Goal: Task Accomplishment & Management: Complete application form

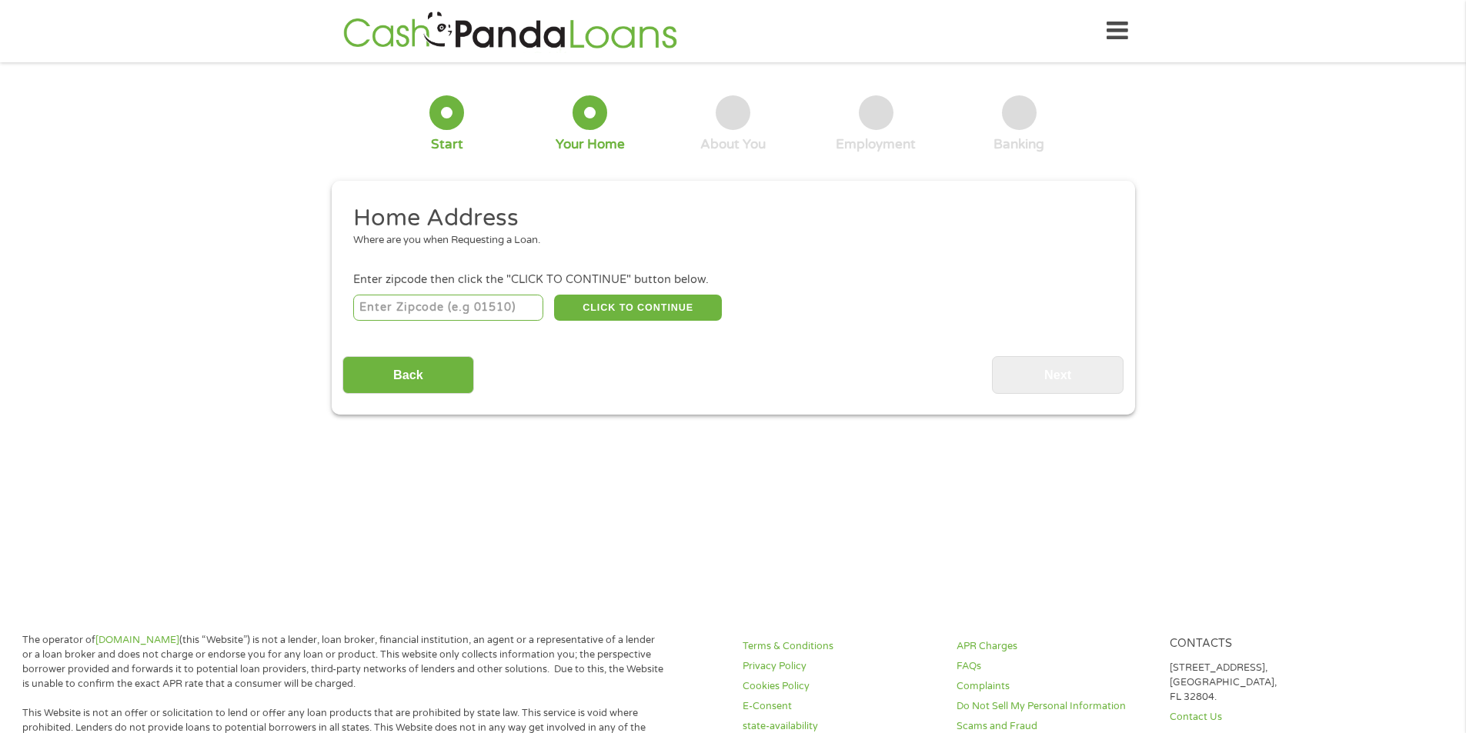
click at [382, 301] on input "number" at bounding box center [448, 308] width 190 height 26
type input "33308"
select select "[US_STATE]"
click at [635, 313] on button "CLICK TO CONTINUE" at bounding box center [638, 308] width 168 height 26
type input "33308"
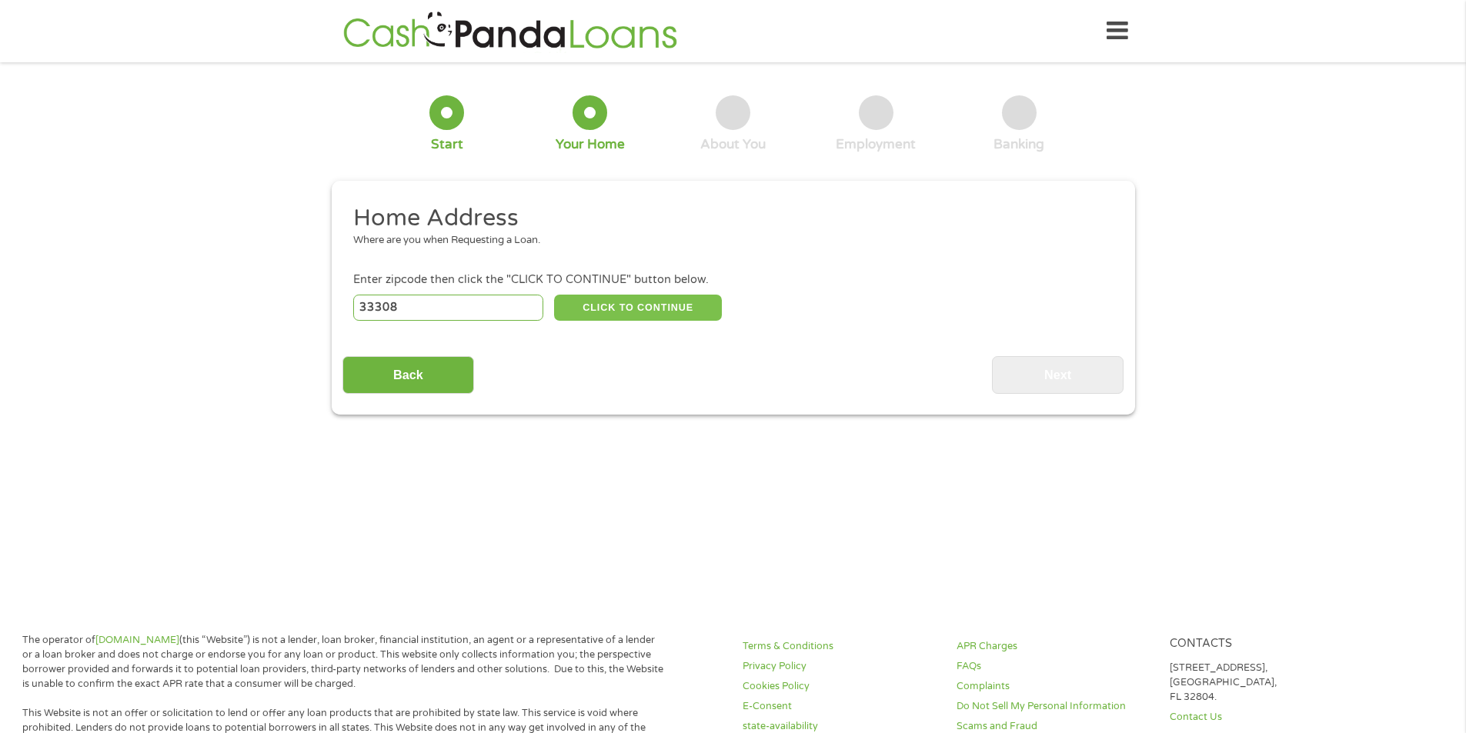
type input "[GEOGRAPHIC_DATA]"
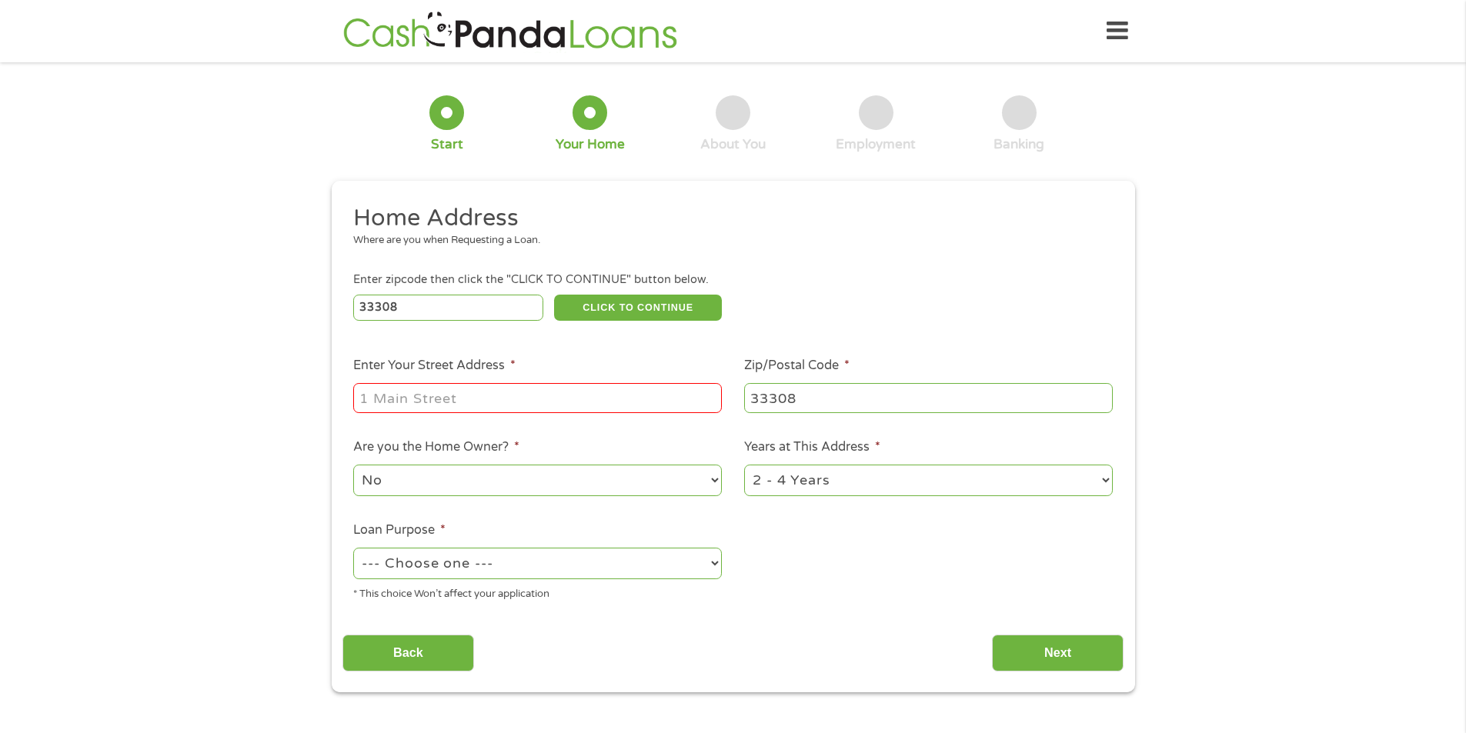
click at [562, 384] on input "Enter Your Street Address *" at bounding box center [537, 397] width 369 height 29
type input "[STREET_ADDRESS]"
click at [501, 564] on select "--- Choose one --- Pay Bills Debt Consolidation Home Improvement Major Purchase…" at bounding box center [537, 564] width 369 height 32
select select "other"
click at [353, 548] on select "--- Choose one --- Pay Bills Debt Consolidation Home Improvement Major Purchase…" at bounding box center [537, 564] width 369 height 32
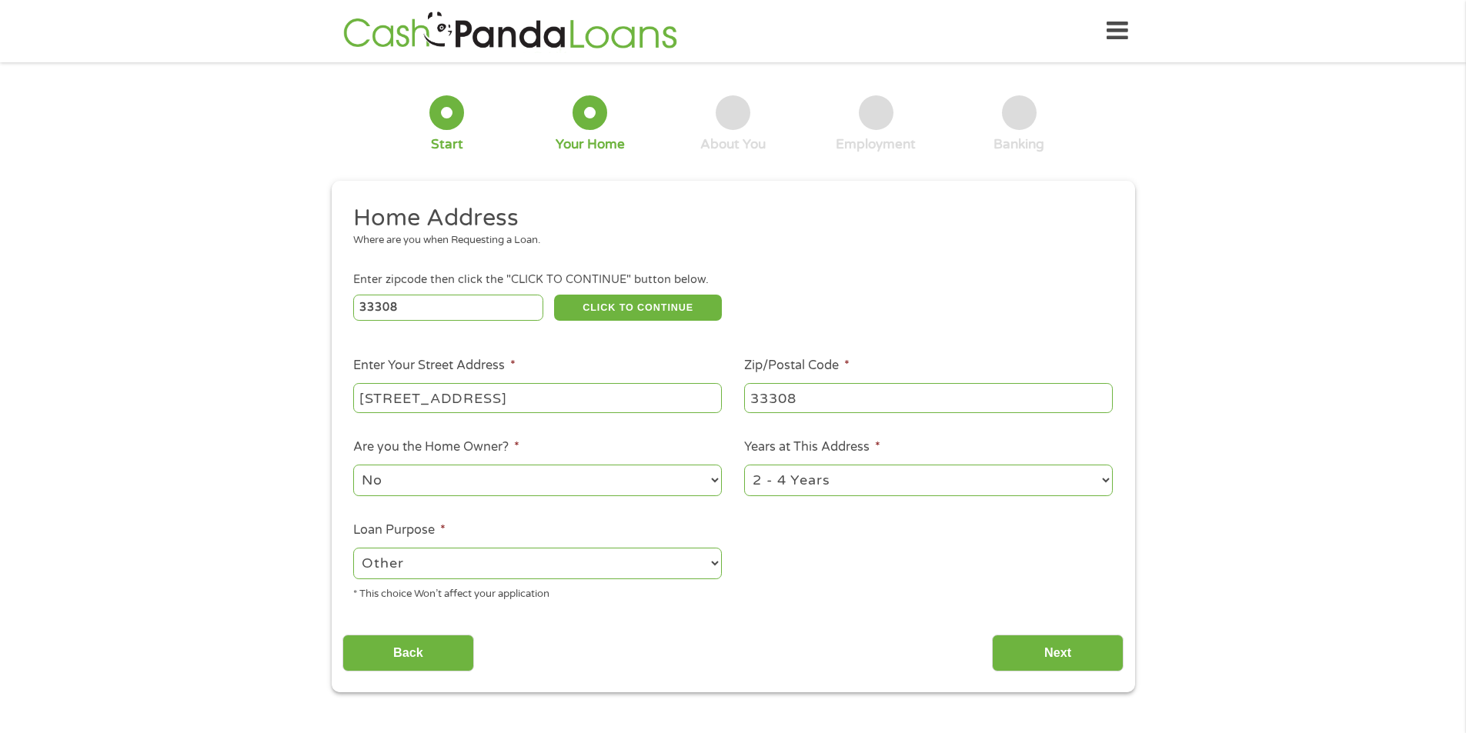
click at [838, 485] on select "1 Year or less 1 - 2 Years 2 - 4 Years Over 4 Years" at bounding box center [928, 481] width 369 height 32
select select "12months"
click at [744, 465] on select "1 Year or less 1 - 2 Years 2 - 4 Years Over 4 Years" at bounding box center [928, 481] width 369 height 32
click at [1035, 664] on input "Next" at bounding box center [1058, 654] width 132 height 38
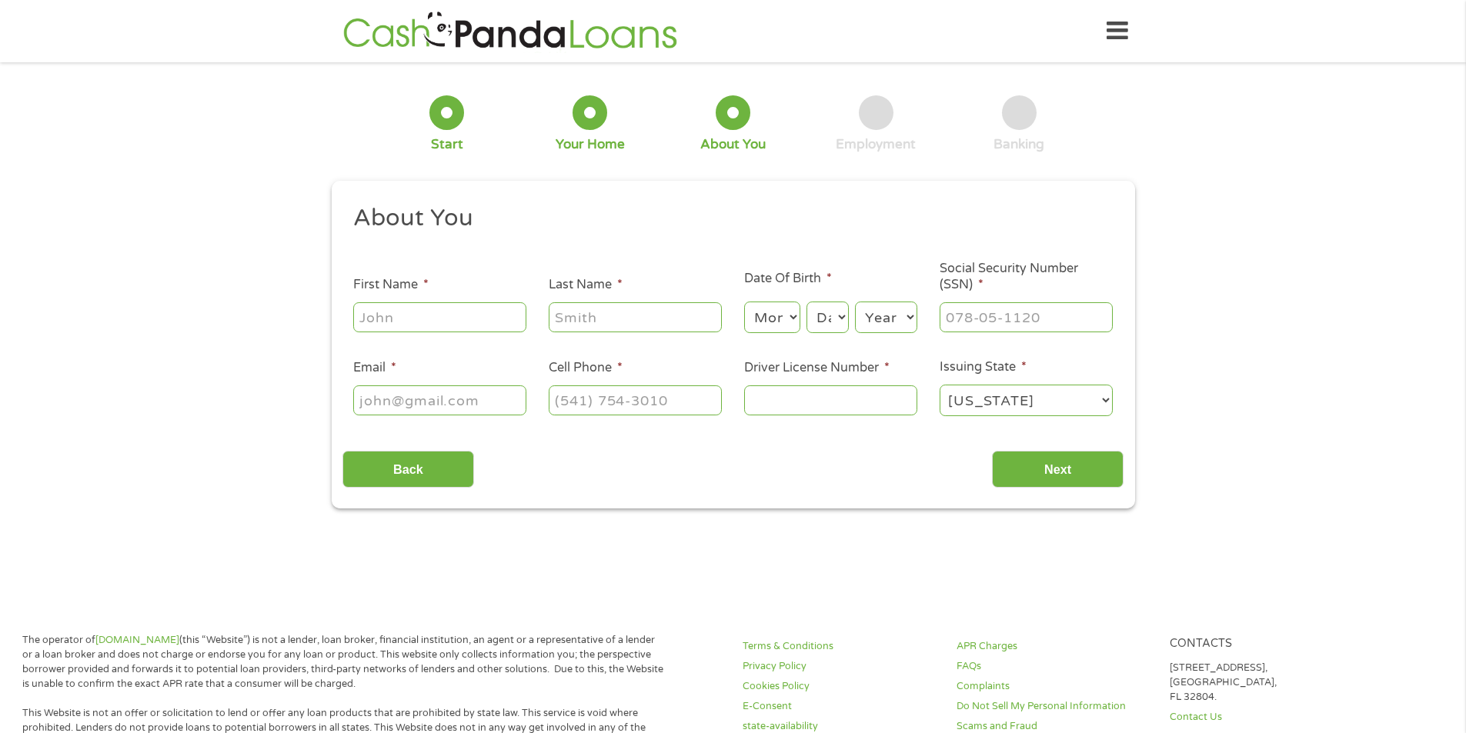
click at [439, 318] on input "First Name *" at bounding box center [439, 316] width 173 height 29
type input "[PERSON_NAME]"
type input "[PHONE_NUMBER]"
drag, startPoint x: 1029, startPoint y: 312, endPoint x: 919, endPoint y: 307, distance: 110.2
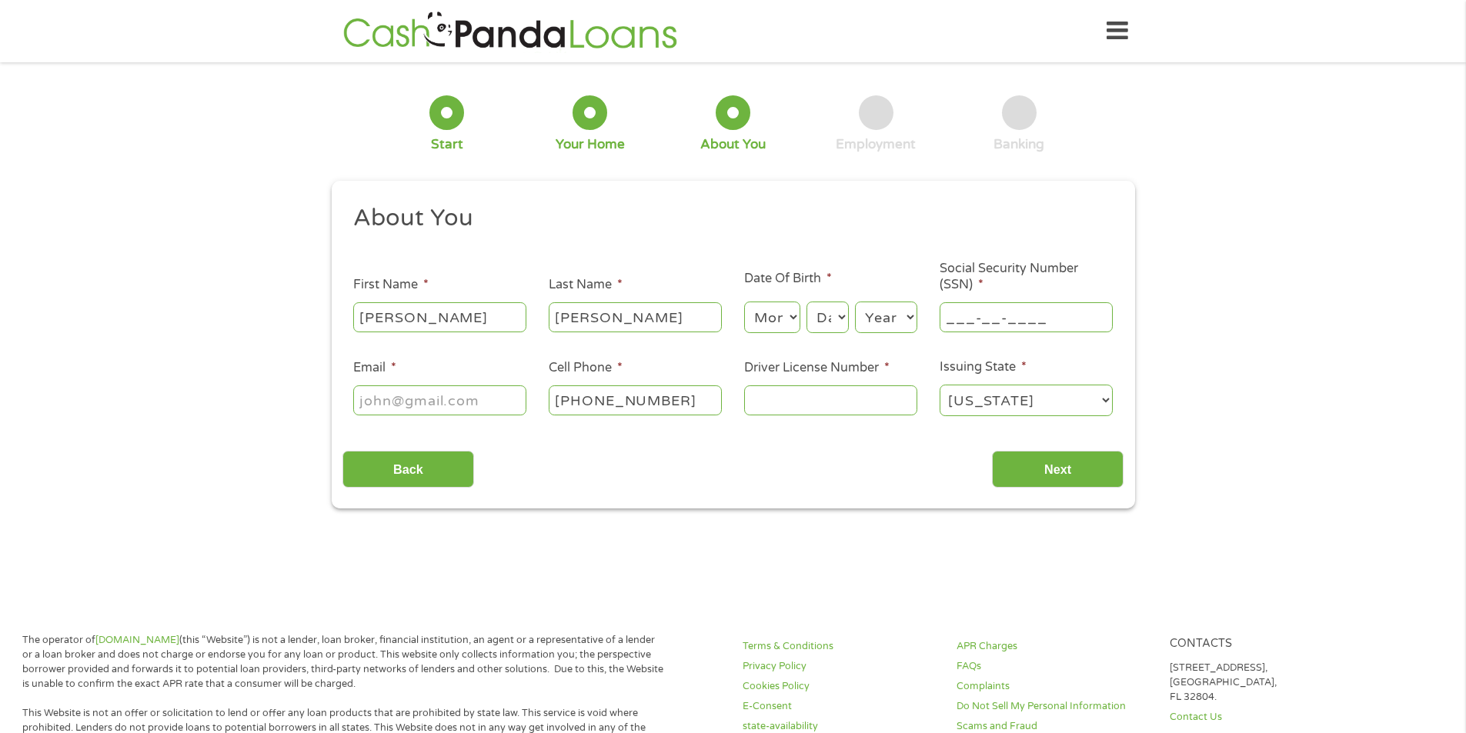
click at [919, 307] on ul "About You This field is hidden when viewing the form Title * --- Choose one ---…" at bounding box center [732, 316] width 781 height 227
type input "208-62-0695"
click at [783, 319] on select "Month 1 2 3 4 5 6 7 8 9 10 11 12" at bounding box center [772, 318] width 56 height 32
select select "7"
click at [744, 302] on select "Month 1 2 3 4 5 6 7 8 9 10 11 12" at bounding box center [772, 318] width 56 height 32
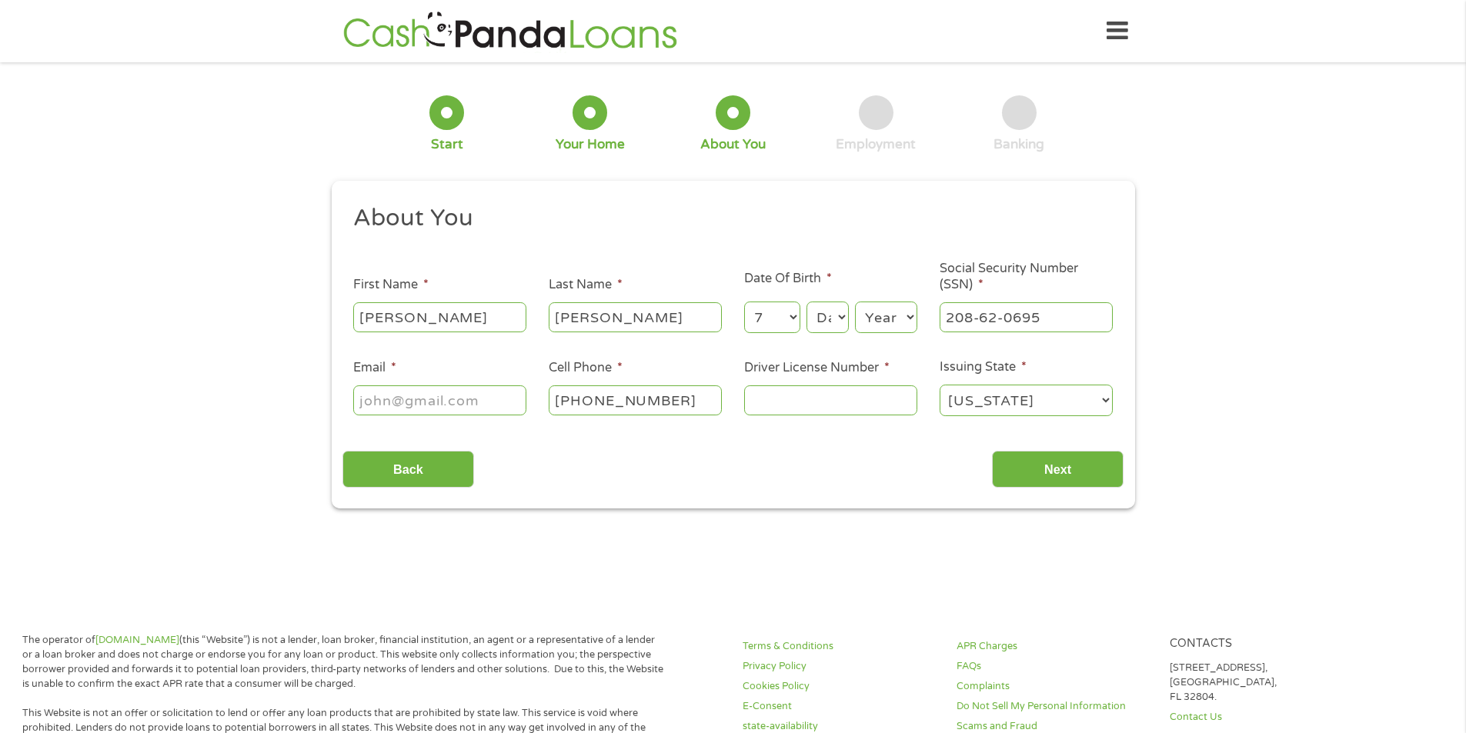
click at [819, 326] on select "Day 1 2 3 4 5 6 7 8 9 10 11 12 13 14 15 16 17 18 19 20 21 22 23 24 25 26 27 28 …" at bounding box center [827, 318] width 42 height 32
select select "2"
click at [806, 302] on select "Day 1 2 3 4 5 6 7 8 9 10 11 12 13 14 15 16 17 18 19 20 21 22 23 24 25 26 27 28 …" at bounding box center [827, 318] width 42 height 32
click at [867, 321] on select "Year [DATE] 2006 2005 2004 2003 2002 2001 2000 1999 1998 1997 1996 1995 1994 19…" at bounding box center [886, 318] width 62 height 32
select select "1982"
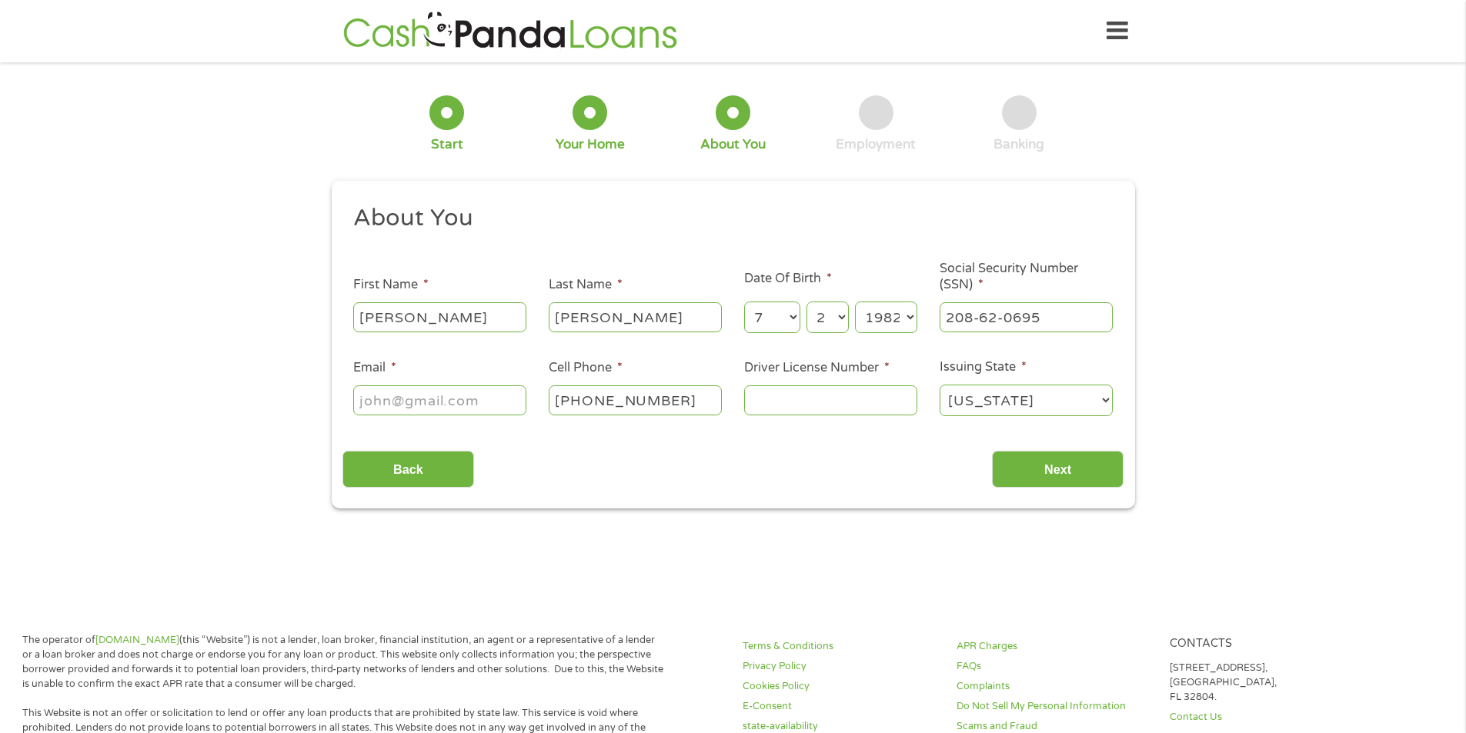
click at [855, 302] on select "Year [DATE] 2006 2005 2004 2003 2002 2001 2000 1999 1998 1997 1996 1995 1994 19…" at bounding box center [886, 318] width 62 height 32
click at [404, 403] on input "Email *" at bounding box center [439, 399] width 173 height 29
type input "[EMAIL_ADDRESS][DOMAIN_NAME]"
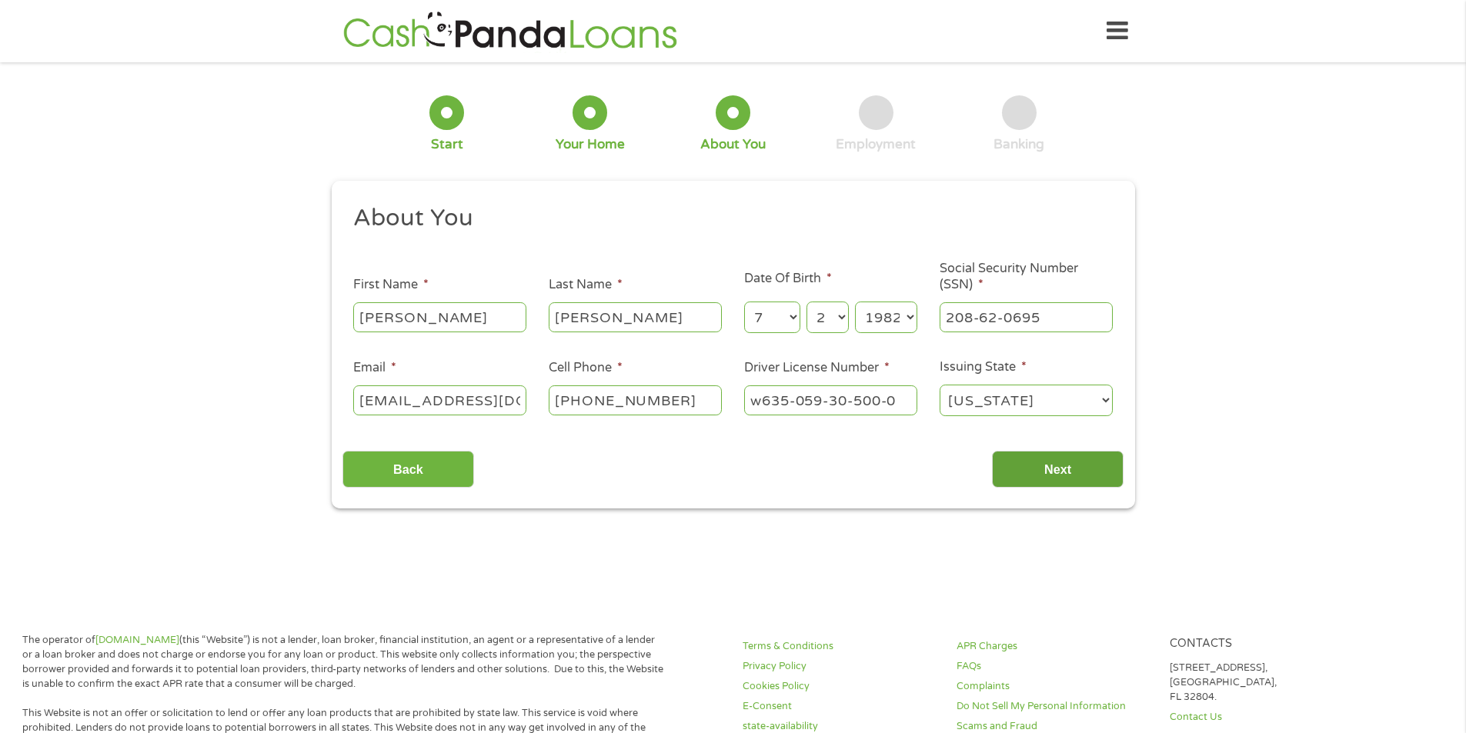
type input "w635-059-30-500-0"
click at [1033, 465] on input "Next" at bounding box center [1058, 470] width 132 height 38
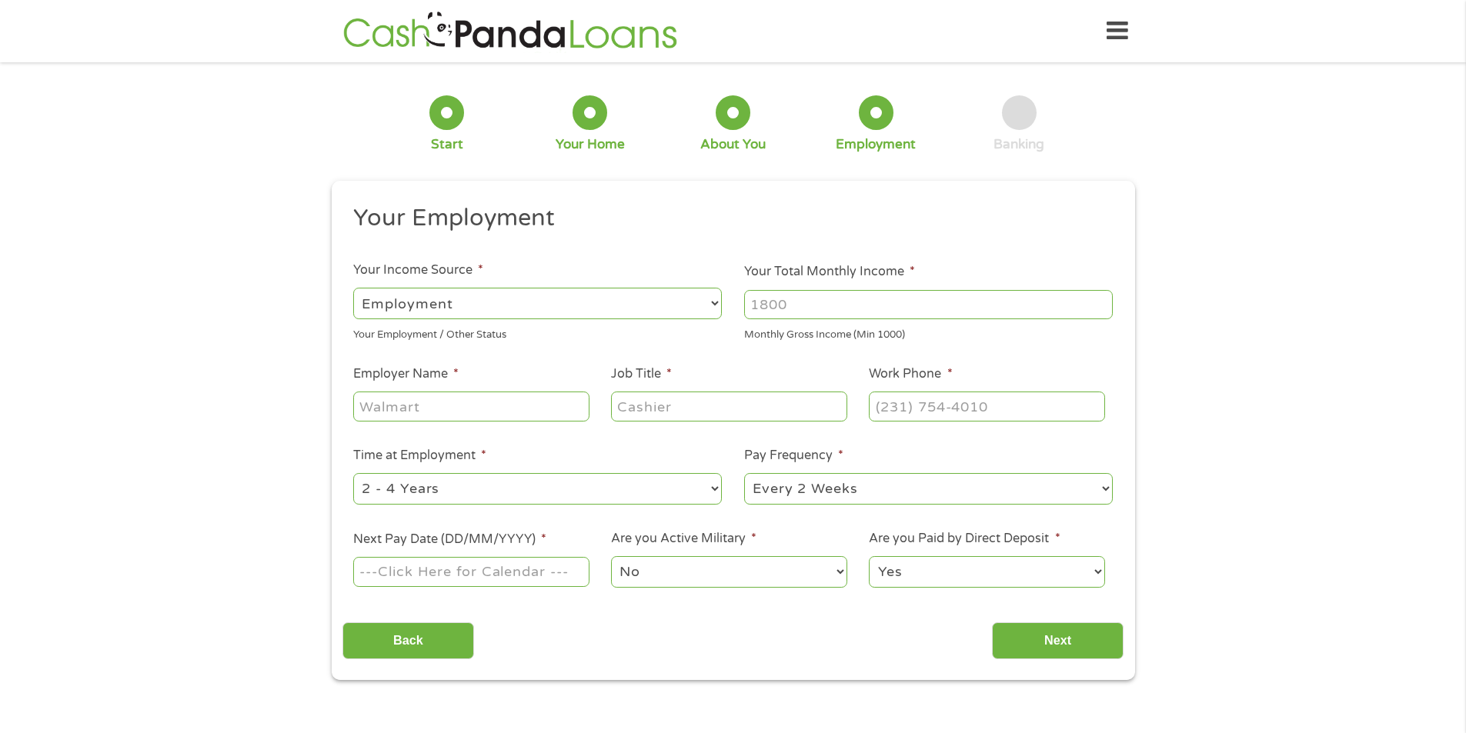
scroll to position [6, 6]
drag, startPoint x: 845, startPoint y: 308, endPoint x: 746, endPoint y: 315, distance: 99.5
click at [748, 313] on input "Your Total Monthly Income *" at bounding box center [928, 304] width 369 height 29
type input "6000"
click at [486, 412] on input "Employer Name *" at bounding box center [470, 406] width 235 height 29
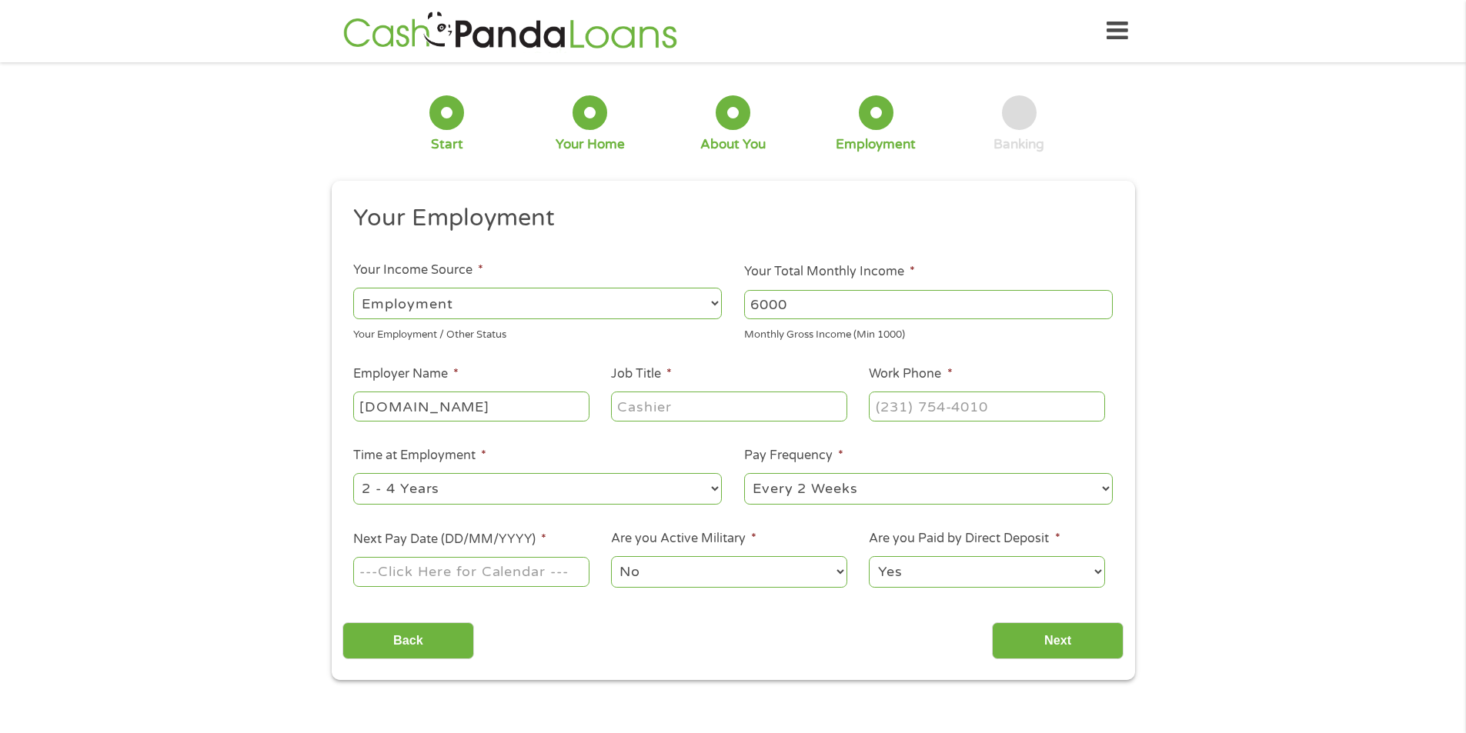
type input "[DOMAIN_NAME]"
type input "r"
type input "store manager"
type input "[PHONE_NUMBER]"
select select "60months"
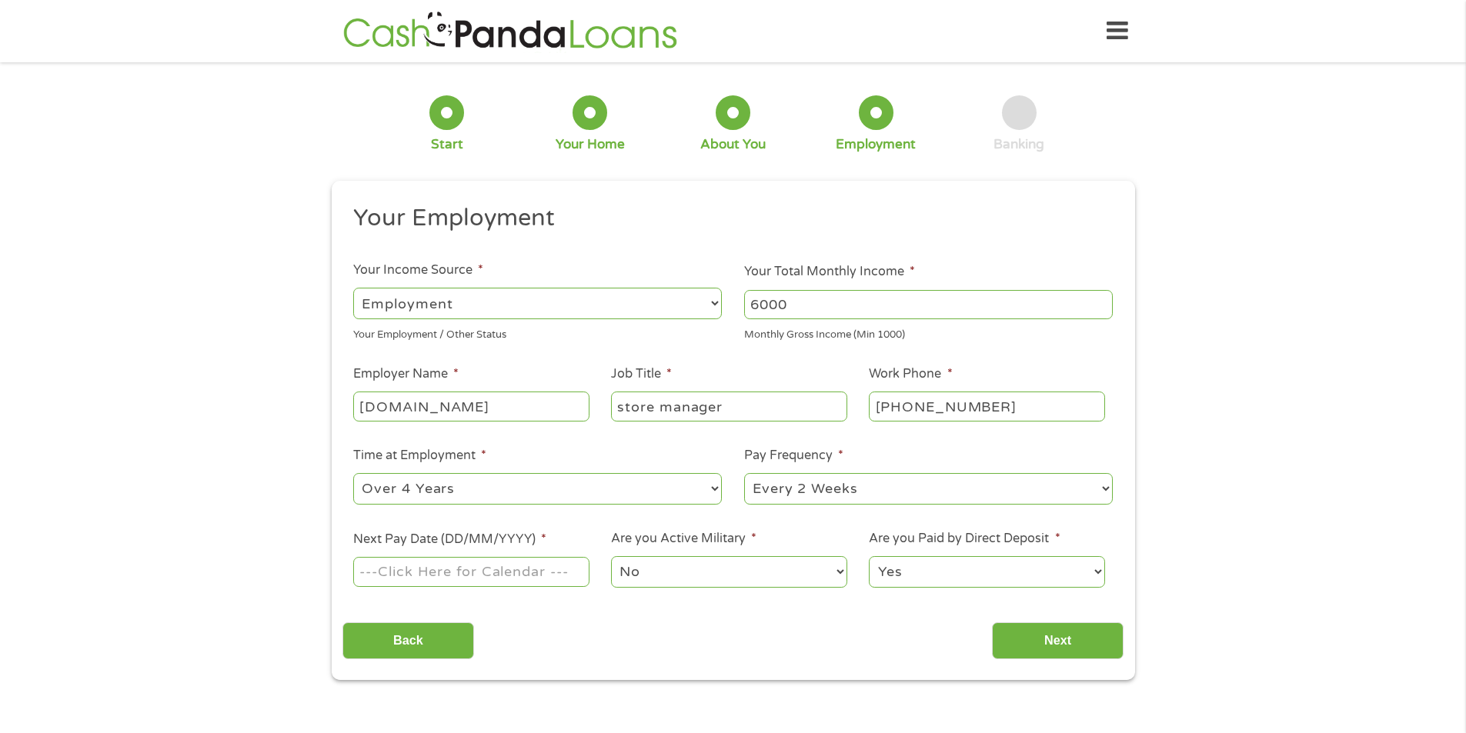
click at [441, 485] on select "--- Choose one --- 1 Year or less 1 - 2 Years 2 - 4 Years Over 4 Years" at bounding box center [537, 489] width 369 height 32
click at [353, 473] on select "--- Choose one --- 1 Year or less 1 - 2 Years 2 - 4 Years Over 4 Years" at bounding box center [537, 489] width 369 height 32
click at [519, 579] on input "Next Pay Date (DD/MM/YYYY) *" at bounding box center [470, 571] width 235 height 29
type input "[DATE]"
click at [1023, 636] on input "Next" at bounding box center [1058, 641] width 132 height 38
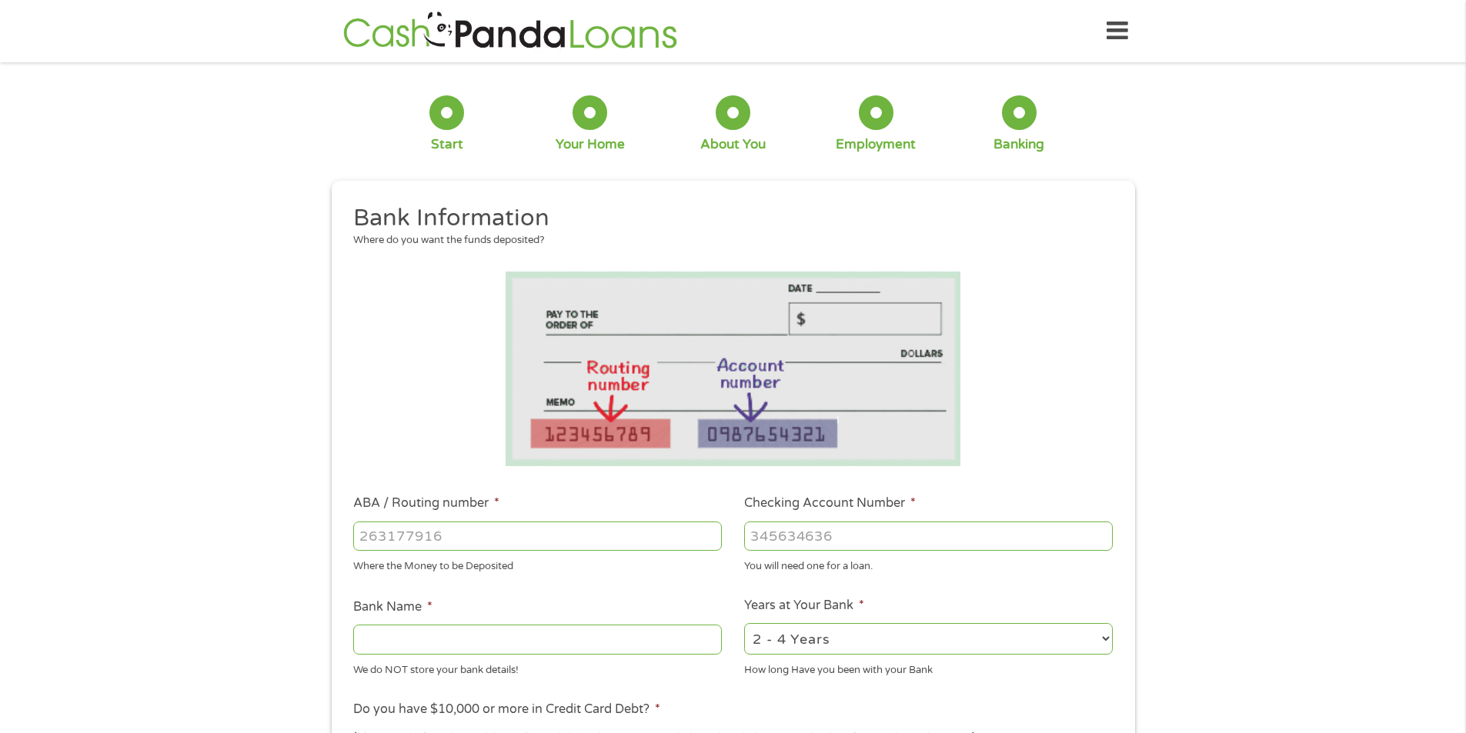
click at [676, 539] on input "ABA / Routing number *" at bounding box center [537, 536] width 369 height 29
type input "231372691"
type input "SANTANDER"
type input "231372691"
type input "8956473439"
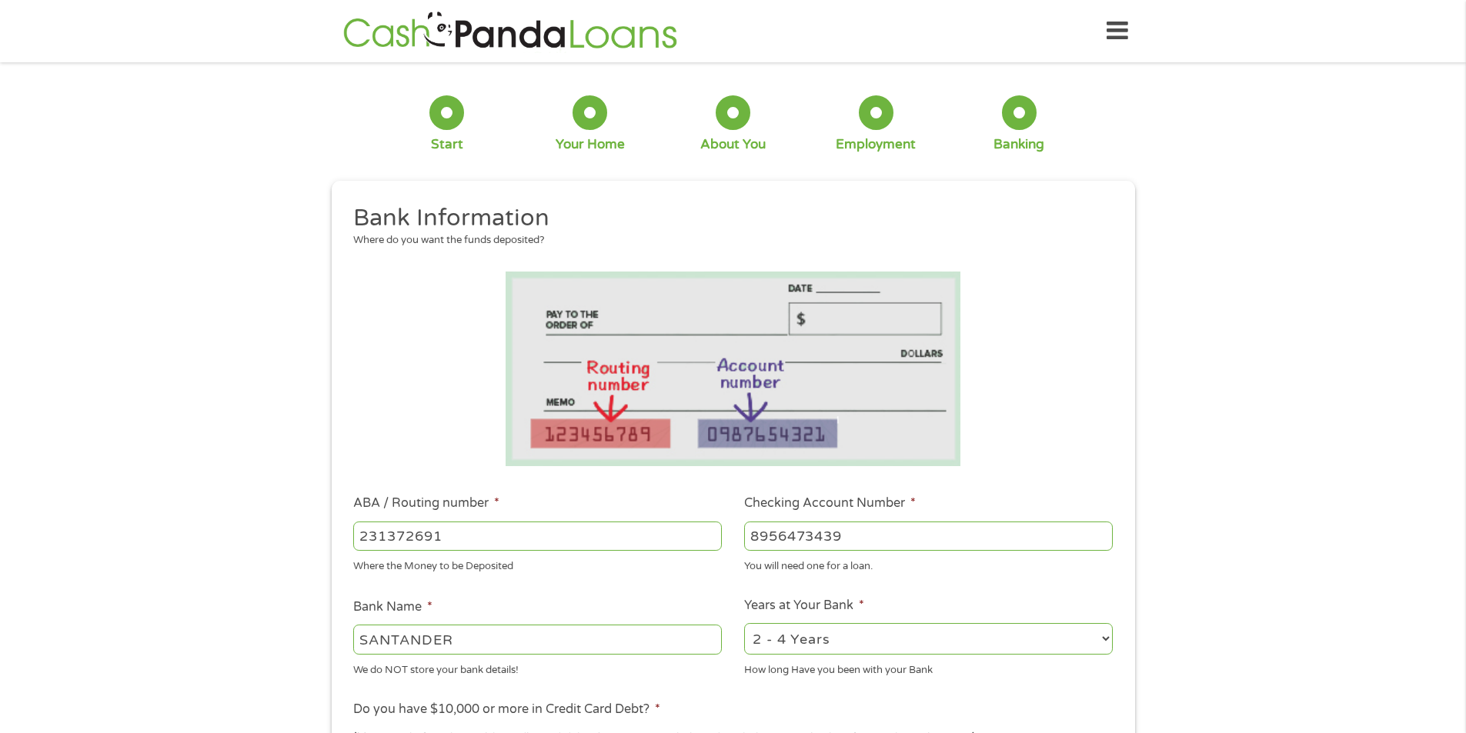
click at [882, 629] on select "2 - 4 Years 6 - 12 Months 1 - 2 Years Over 4 Years" at bounding box center [928, 639] width 369 height 32
select select "24months"
click at [744, 623] on select "2 - 4 Years 6 - 12 Months 1 - 2 Years Over 4 Years" at bounding box center [928, 639] width 369 height 32
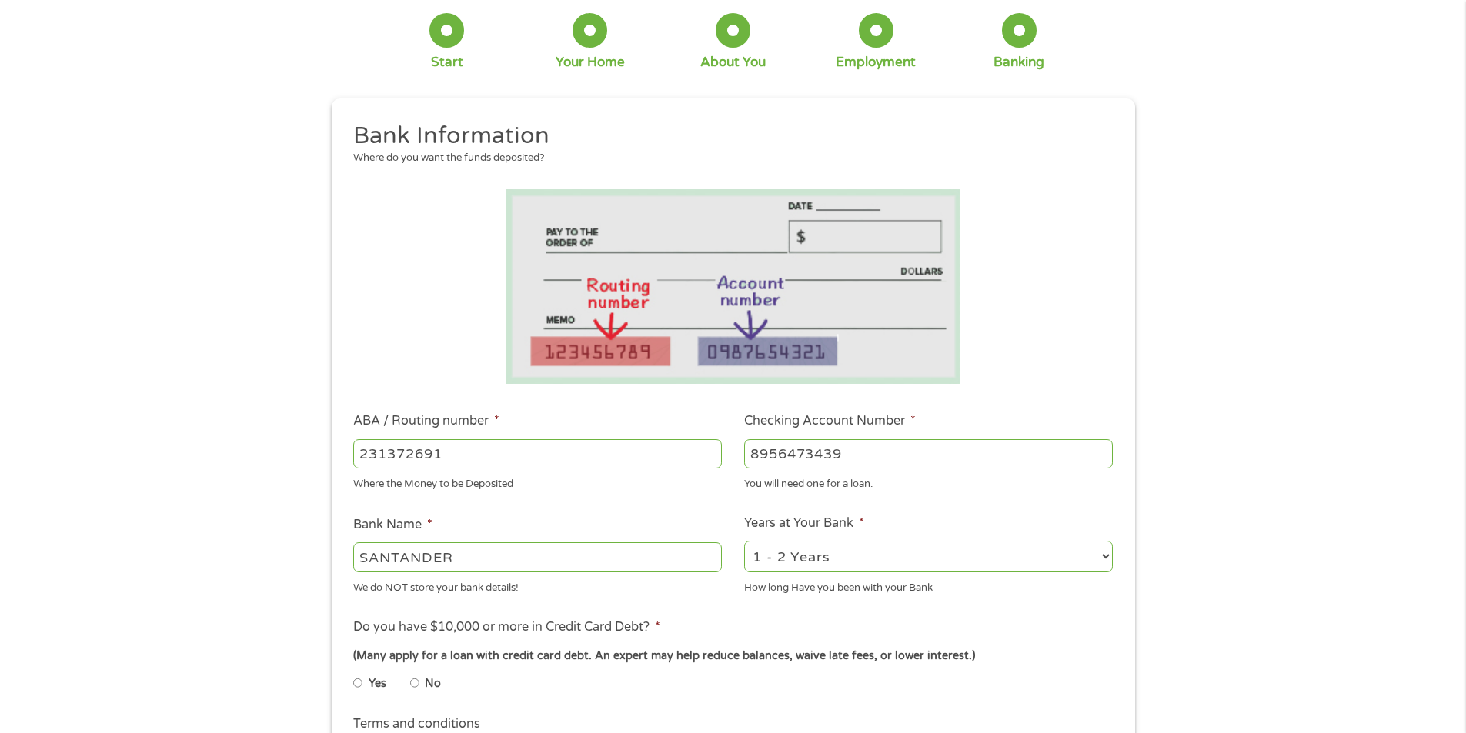
scroll to position [231, 0]
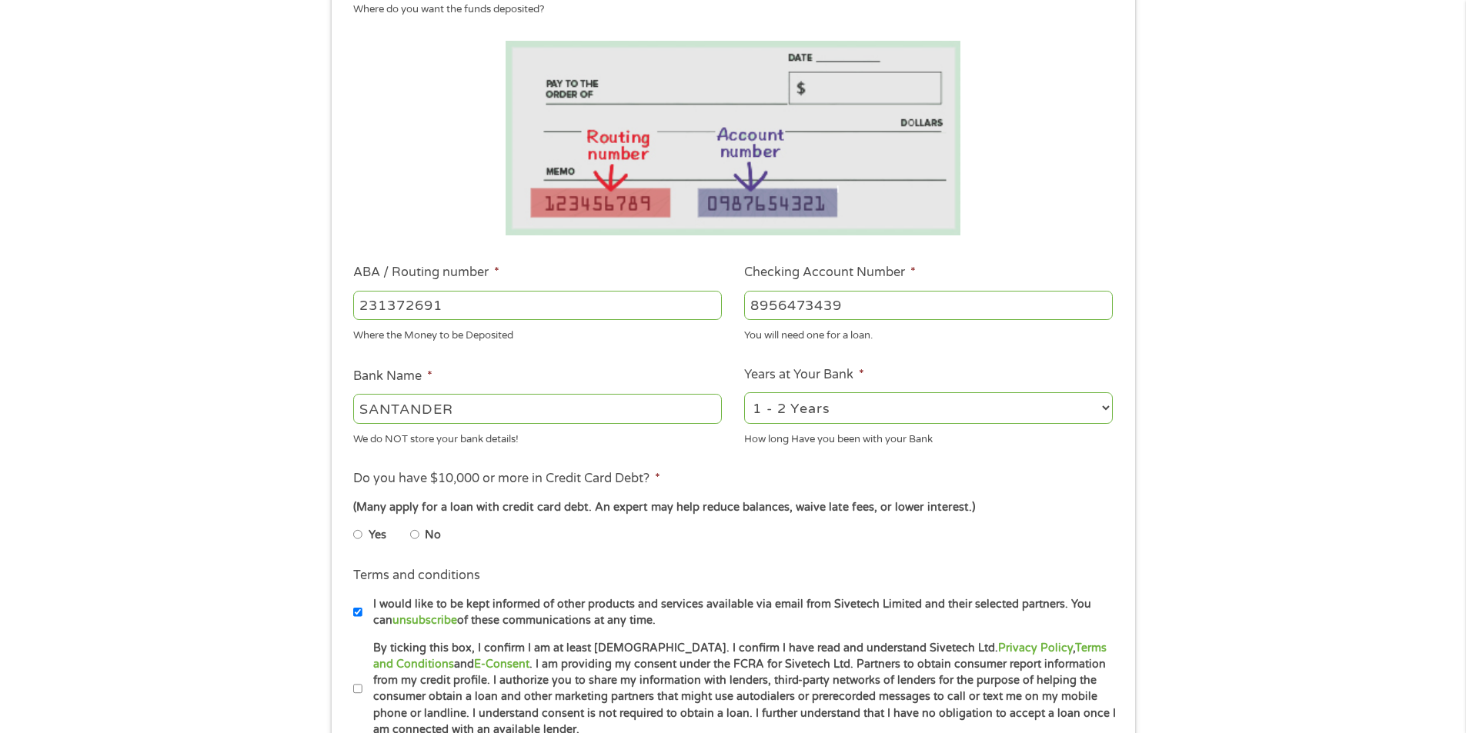
click at [415, 533] on input "No" at bounding box center [414, 534] width 9 height 25
radio input "true"
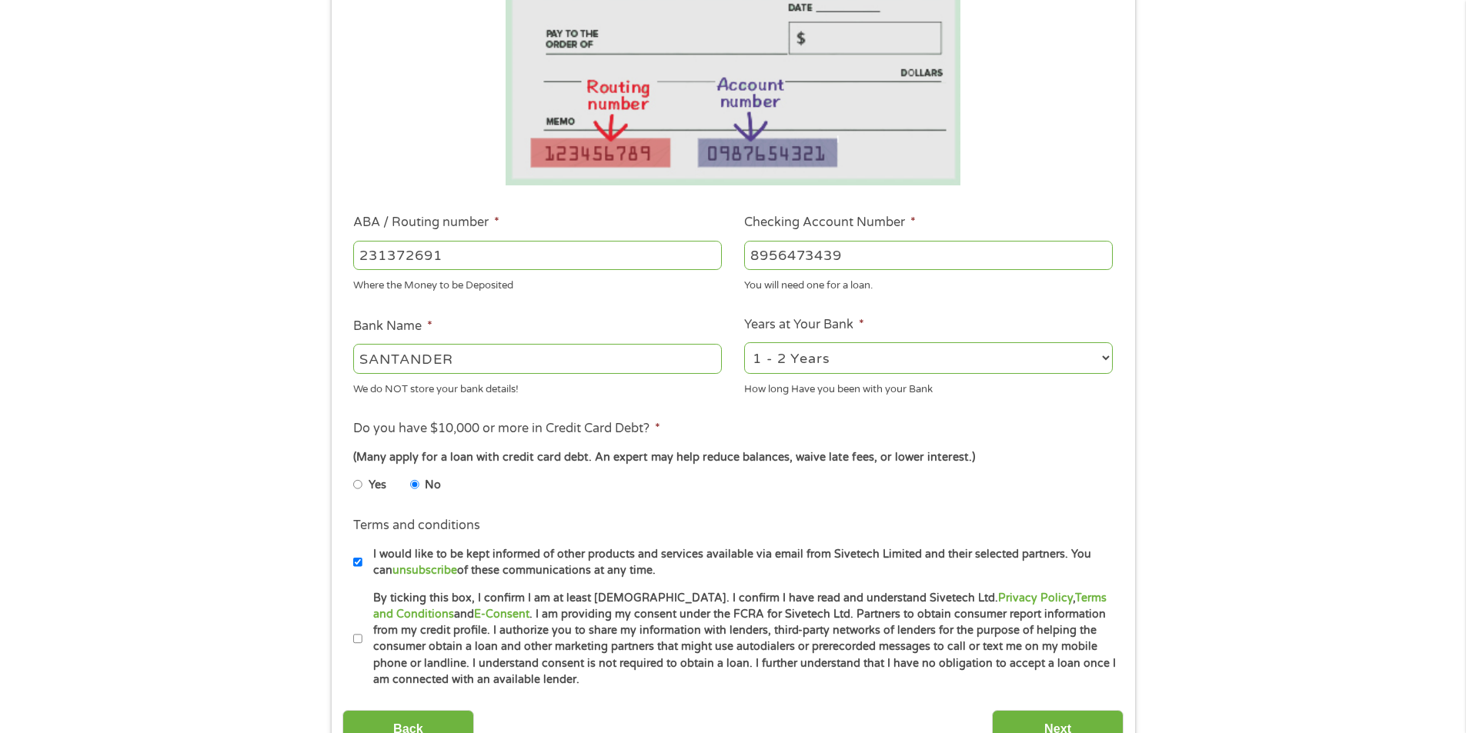
scroll to position [308, 0]
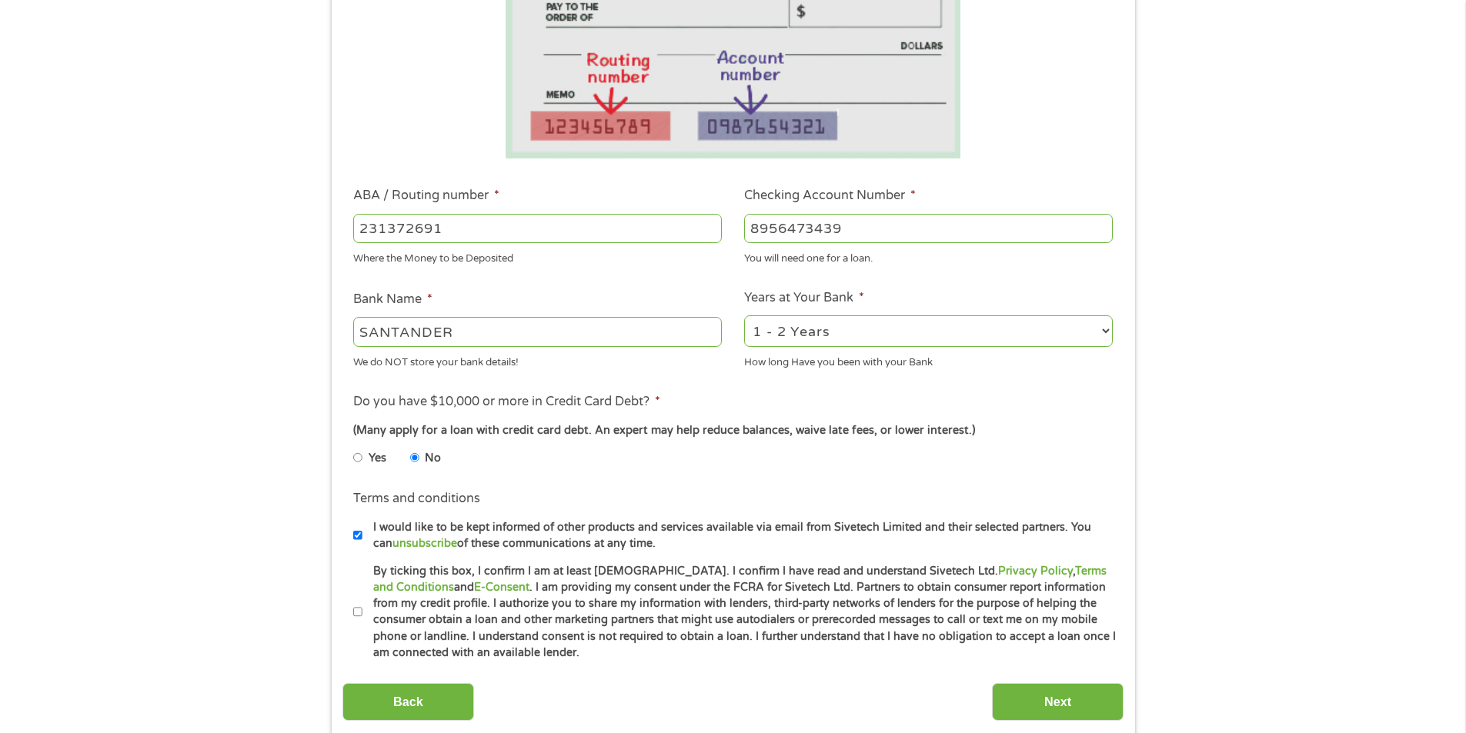
click at [352, 615] on li "Terms and conditions * By ticking this box, I confirm I am at least [DEMOGRAPHI…" at bounding box center [732, 612] width 781 height 98
click at [357, 611] on input "By ticking this box, I confirm I am at least [DEMOGRAPHIC_DATA]. I confirm I ha…" at bounding box center [357, 612] width 9 height 25
checkbox input "true"
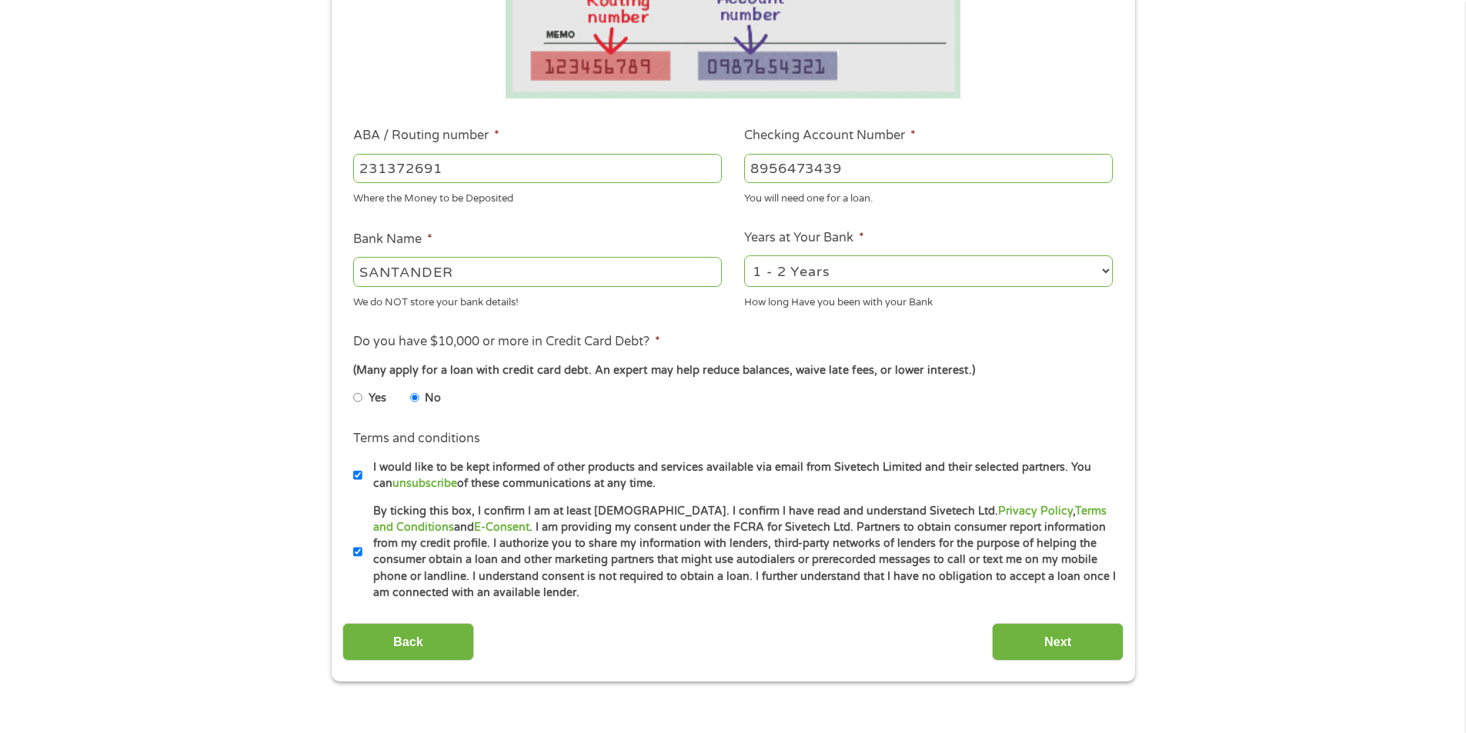
scroll to position [462, 0]
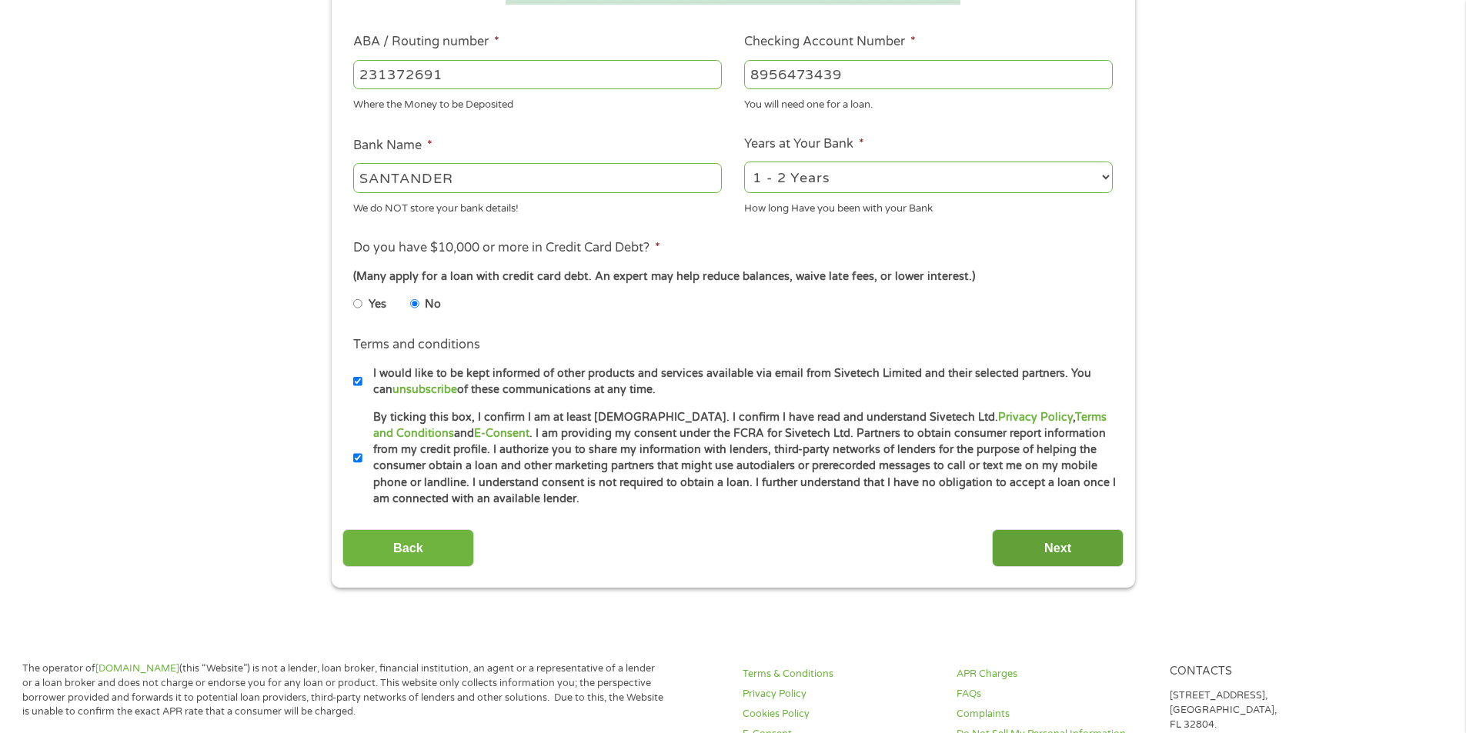
click at [1041, 553] on input "Next" at bounding box center [1058, 548] width 132 height 38
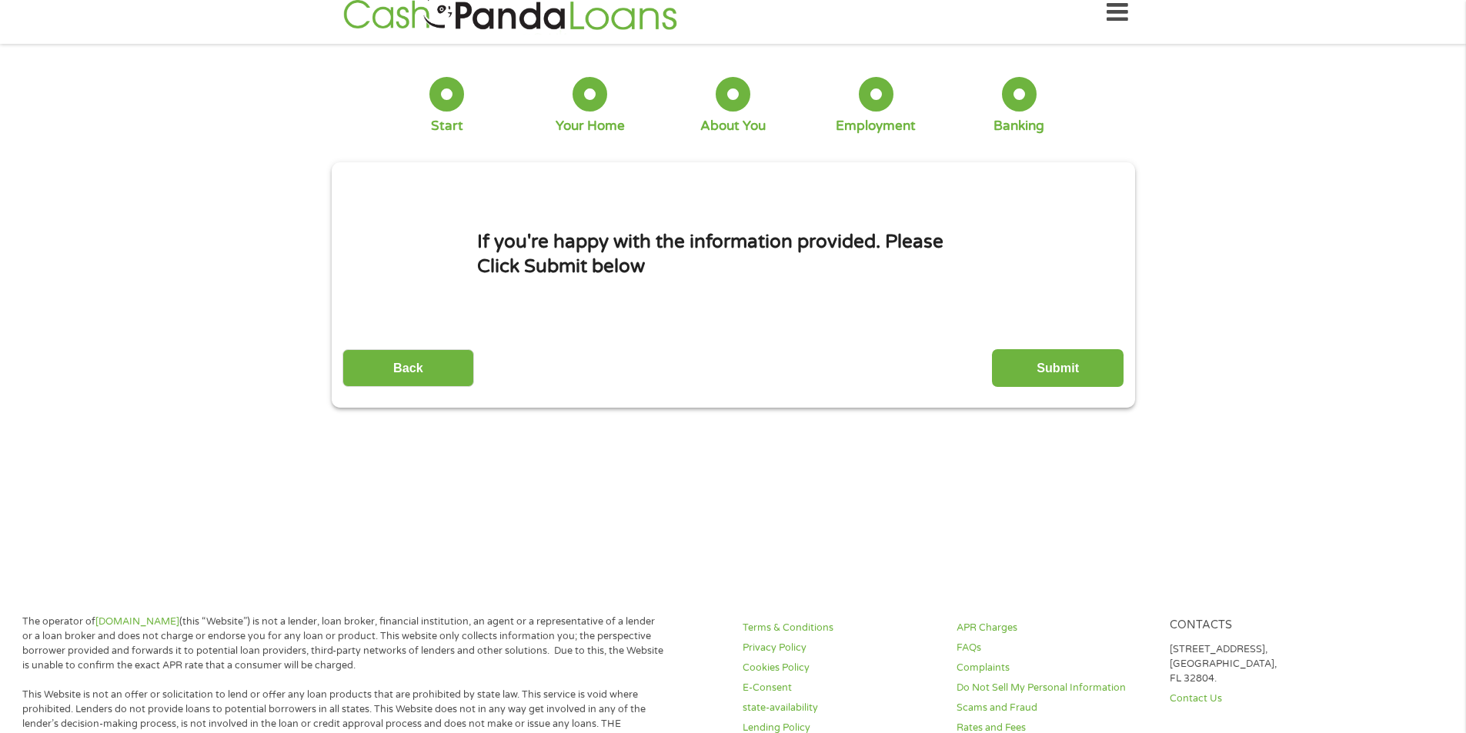
scroll to position [0, 0]
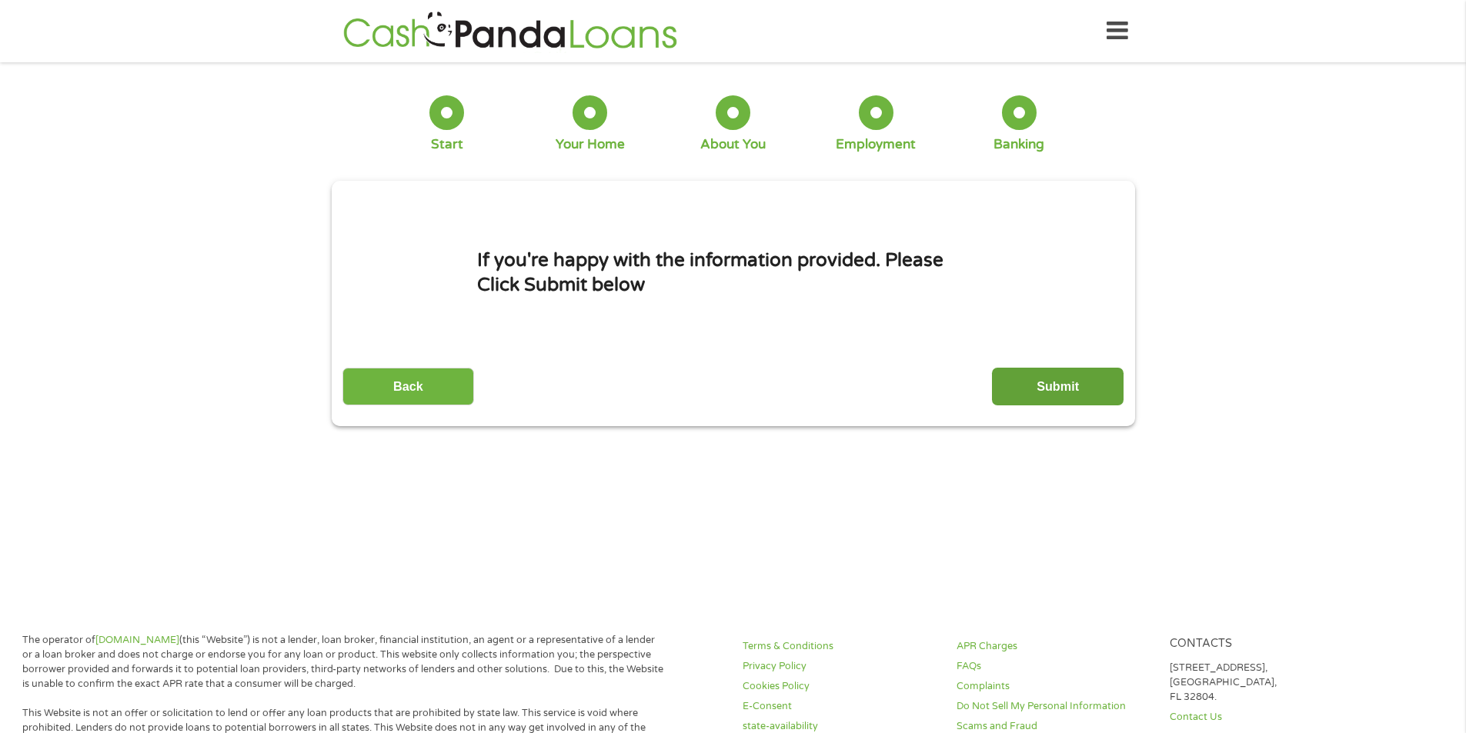
click at [1069, 396] on input "Submit" at bounding box center [1058, 387] width 132 height 38
